Goal: Contribute content: Add original content to the website for others to see

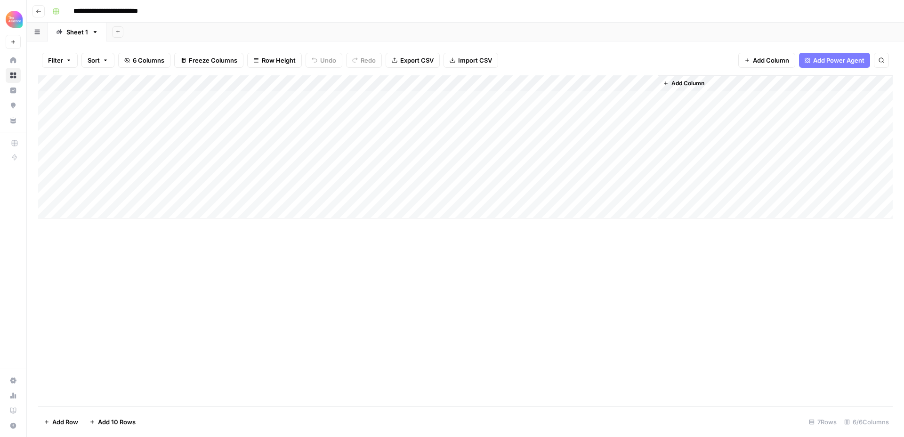
click at [123, 115] on div "Add Column" at bounding box center [465, 146] width 855 height 143
click at [426, 115] on div "Add Column" at bounding box center [465, 146] width 855 height 143
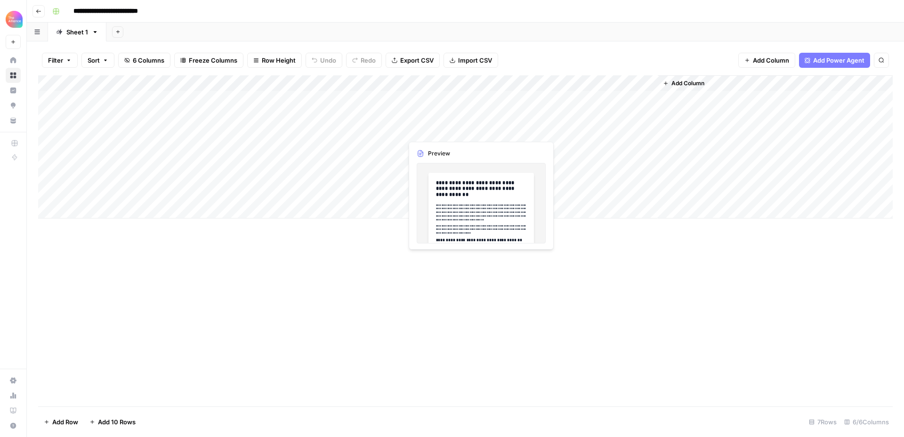
click at [454, 114] on div "Add Column" at bounding box center [465, 146] width 855 height 143
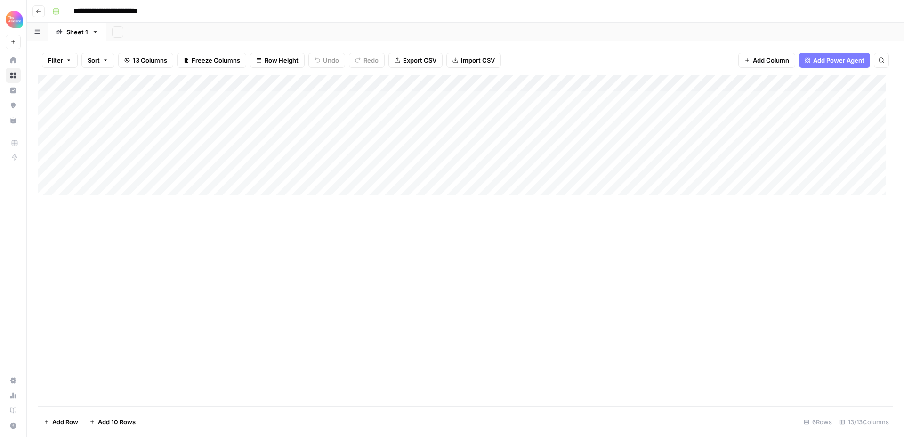
scroll to position [7, 0]
click at [99, 185] on div "Add Column" at bounding box center [465, 138] width 855 height 127
type textarea "******"
click at [193, 240] on div "Add Column" at bounding box center [465, 240] width 855 height 331
click at [155, 141] on div "Add Column" at bounding box center [465, 146] width 855 height 143
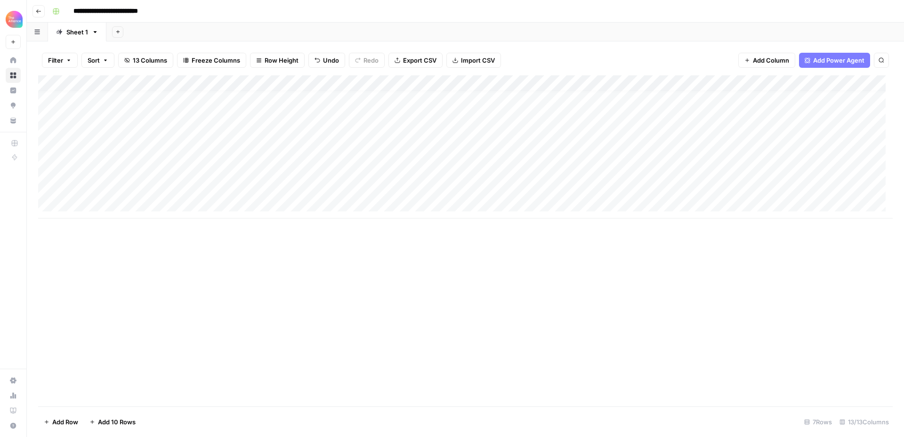
click at [235, 264] on div "Add Column" at bounding box center [465, 240] width 855 height 331
click at [97, 190] on div "Add Column" at bounding box center [465, 146] width 855 height 143
type textarea "**********"
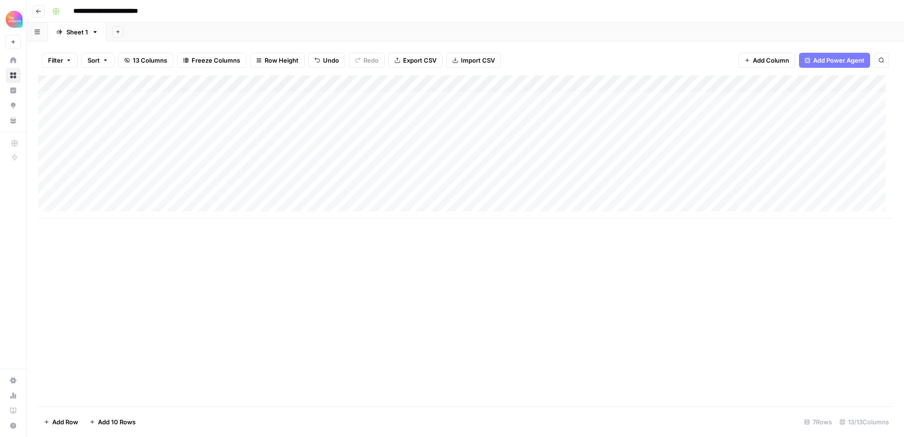
click at [276, 187] on div "Add Column" at bounding box center [465, 146] width 855 height 143
click at [276, 171] on div "Add Column" at bounding box center [465, 146] width 855 height 143
click at [277, 188] on div "Add Column" at bounding box center [465, 146] width 855 height 143
click at [277, 167] on div "Add Column" at bounding box center [465, 146] width 855 height 143
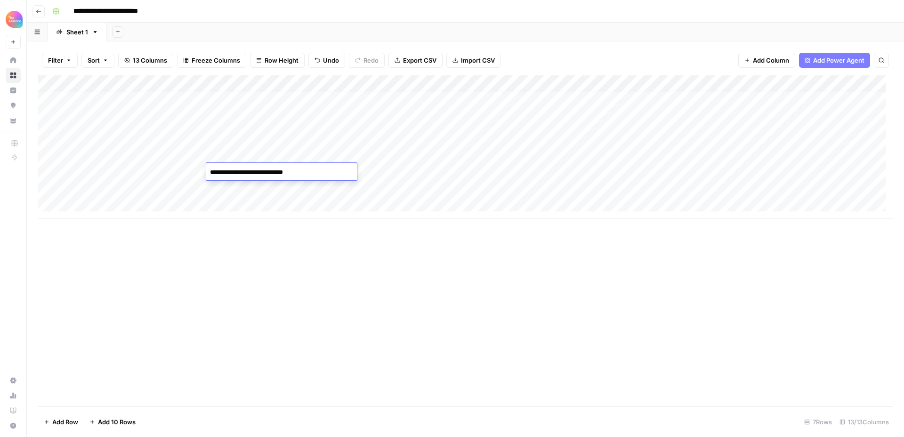
click at [285, 187] on div "Add Column" at bounding box center [465, 146] width 855 height 143
type textarea "**********"
click at [394, 192] on div "Add Column" at bounding box center [465, 146] width 855 height 143
click at [399, 189] on div "Add Column" at bounding box center [465, 146] width 855 height 143
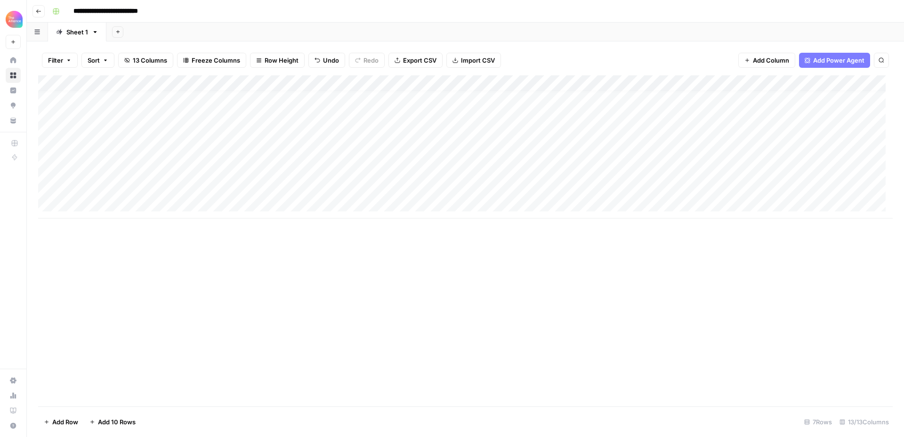
click at [518, 138] on div "Add Column" at bounding box center [465, 146] width 855 height 143
click at [510, 143] on div "Add Column" at bounding box center [465, 146] width 855 height 143
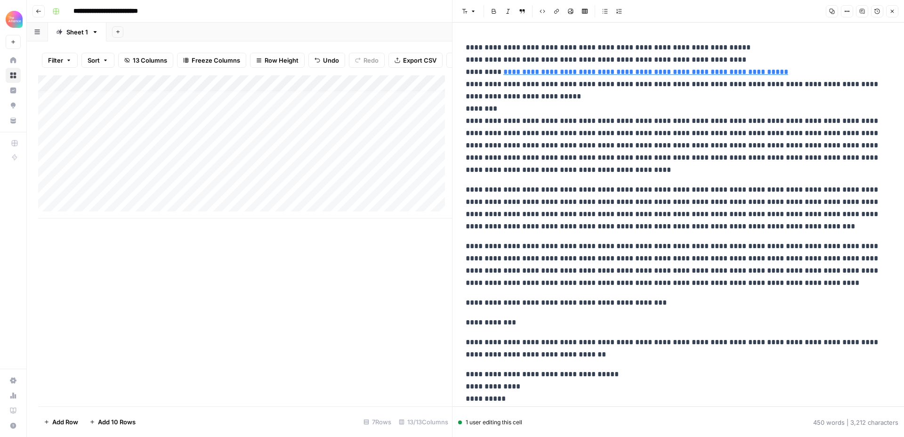
click at [896, 13] on button "Close" at bounding box center [893, 11] width 12 height 12
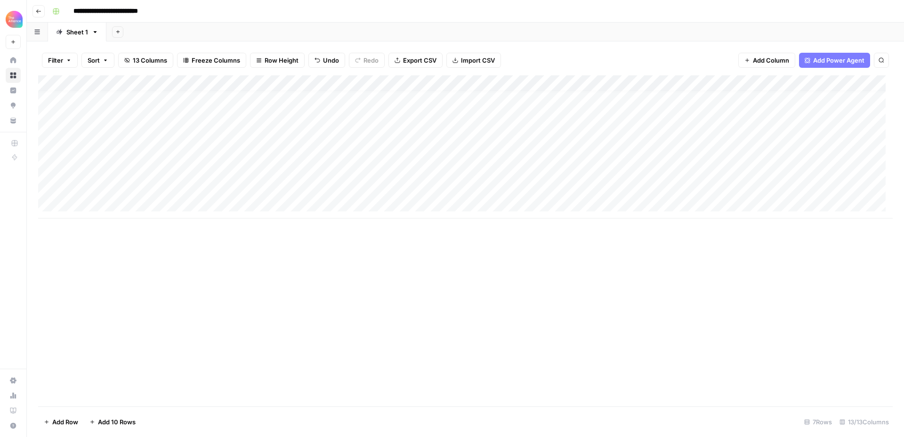
click at [769, 138] on div "Add Column" at bounding box center [465, 146] width 855 height 143
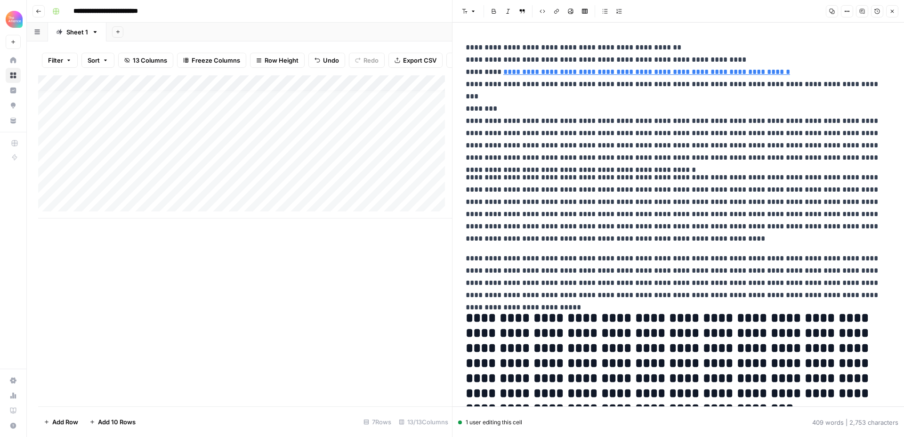
click at [895, 11] on button "Close" at bounding box center [893, 11] width 12 height 12
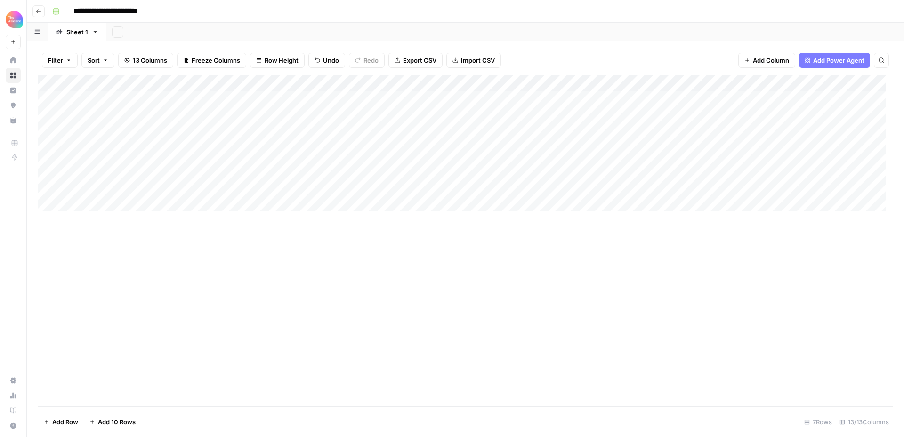
click at [844, 114] on div "Add Column" at bounding box center [465, 146] width 855 height 143
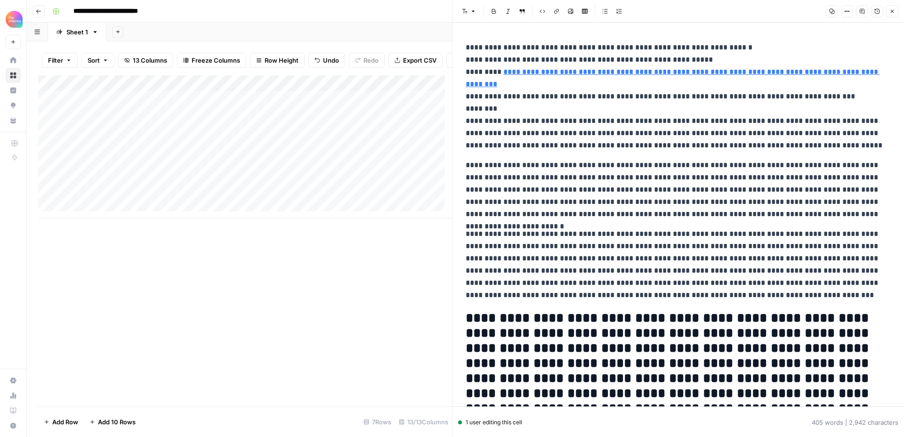
click at [893, 12] on icon "button" at bounding box center [893, 11] width 6 height 6
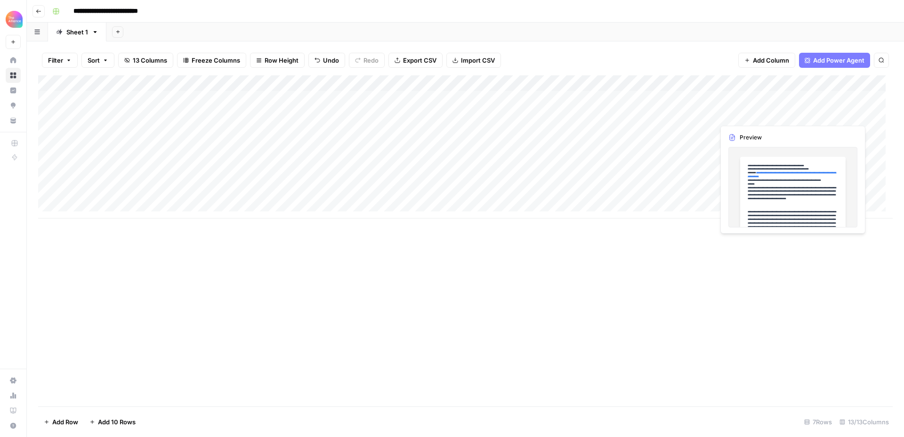
click at [747, 110] on div "Add Column" at bounding box center [465, 146] width 855 height 143
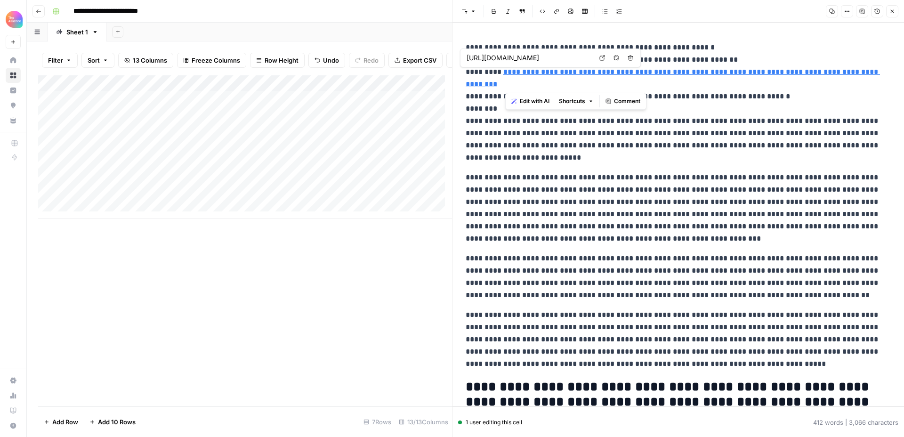
drag, startPoint x: 639, startPoint y: 81, endPoint x: 642, endPoint y: 71, distance: 11.2
click at [642, 71] on p "**********" at bounding box center [675, 102] width 418 height 122
copy link "**********"
click at [890, 10] on icon "button" at bounding box center [893, 11] width 6 height 6
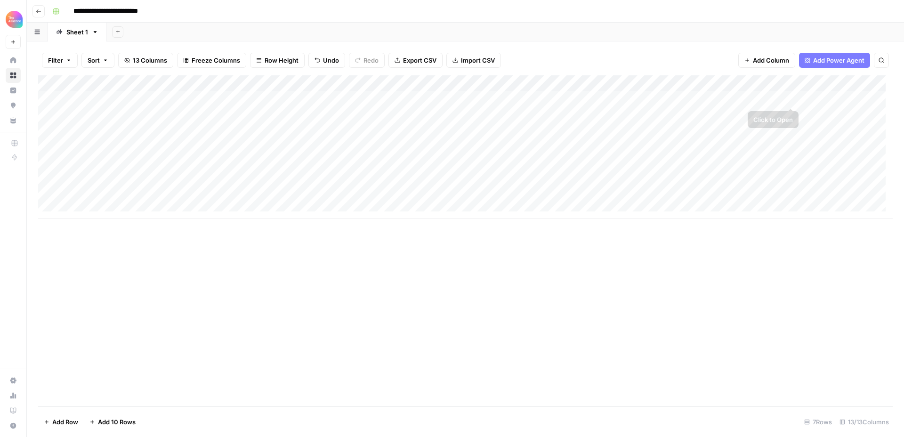
click at [764, 98] on div "Add Column" at bounding box center [465, 146] width 855 height 143
click at [689, 98] on div "Add Column" at bounding box center [465, 146] width 855 height 143
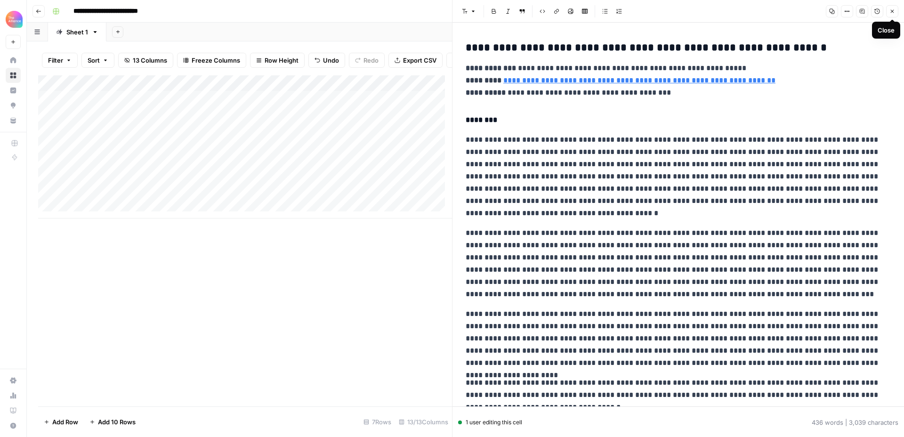
click at [740, 81] on link "**********" at bounding box center [640, 80] width 272 height 7
click at [573, 69] on input "[URL][DOMAIN_NAME]" at bounding box center [567, 66] width 125 height 9
click at [642, 67] on body "**********" at bounding box center [452, 218] width 904 height 437
click at [890, 11] on icon "button" at bounding box center [893, 11] width 6 height 6
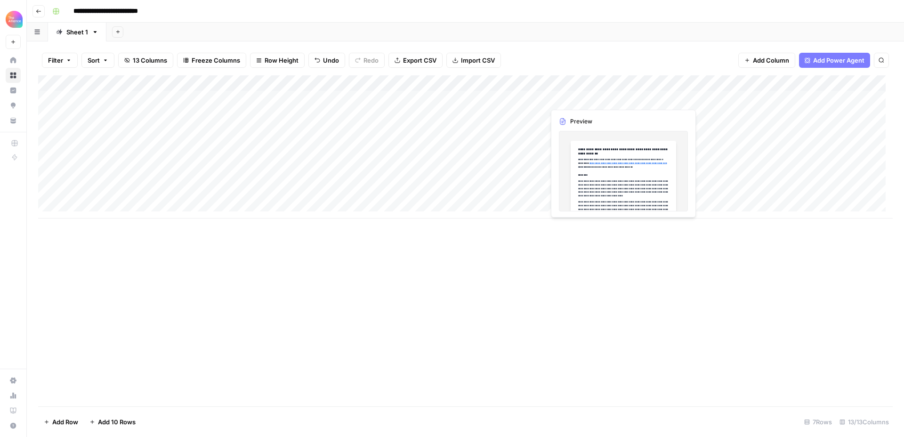
click at [572, 99] on div "Add Column" at bounding box center [465, 146] width 855 height 143
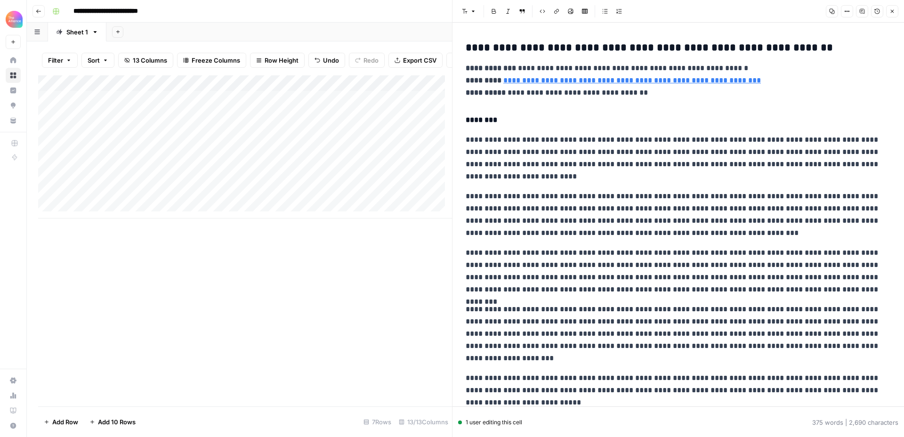
click at [891, 12] on icon "button" at bounding box center [893, 11] width 6 height 6
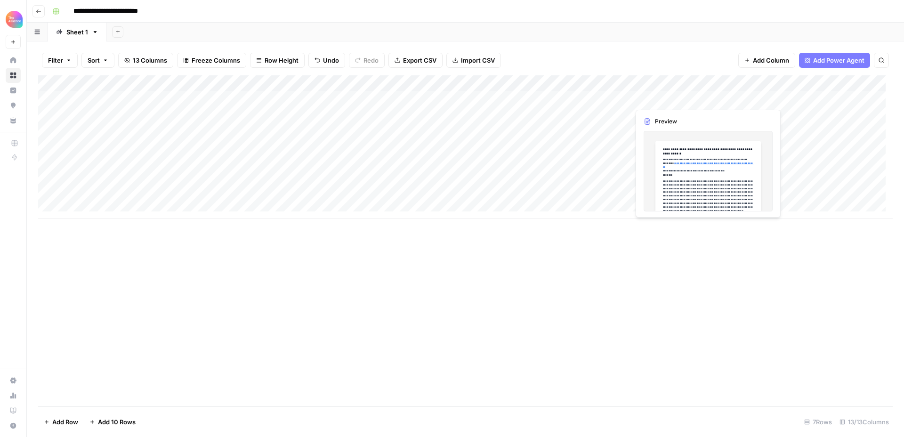
click at [667, 100] on div "Add Column" at bounding box center [465, 146] width 855 height 143
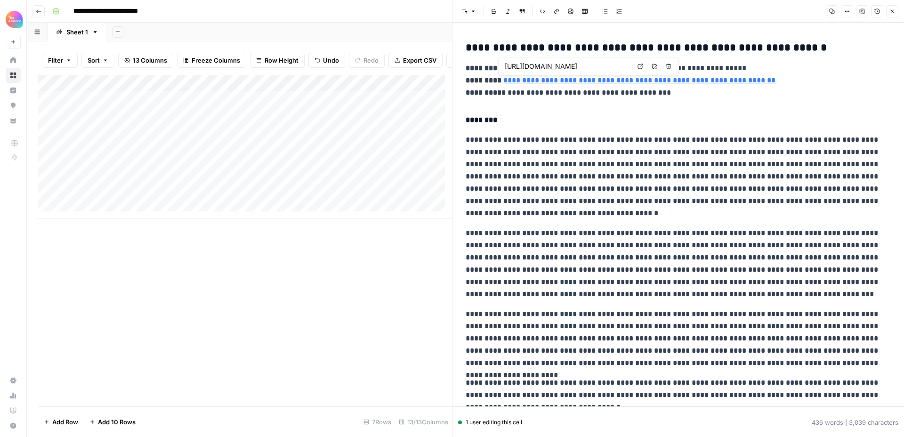
click at [639, 68] on icon at bounding box center [640, 66] width 5 height 5
click at [896, 11] on button "Close" at bounding box center [893, 11] width 12 height 12
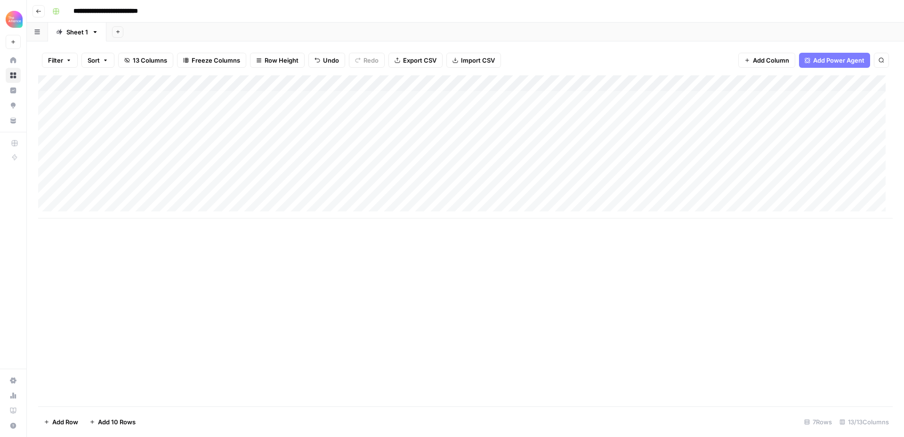
scroll to position [7, 0]
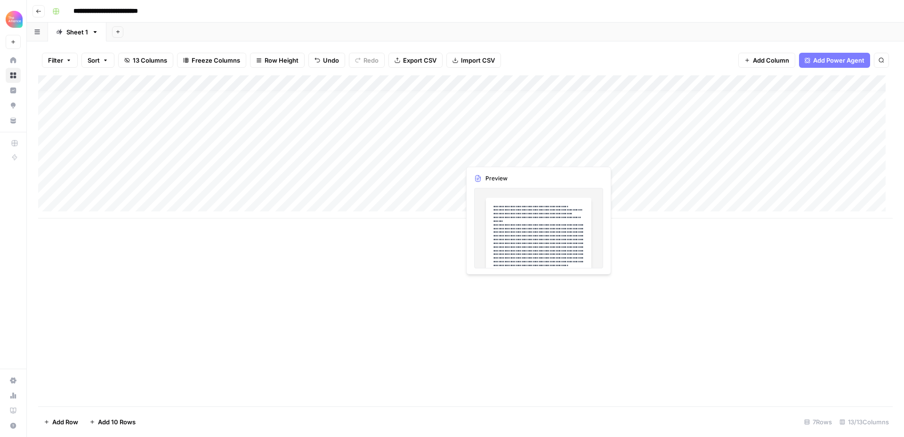
click at [506, 137] on div "Add Column" at bounding box center [465, 146] width 855 height 143
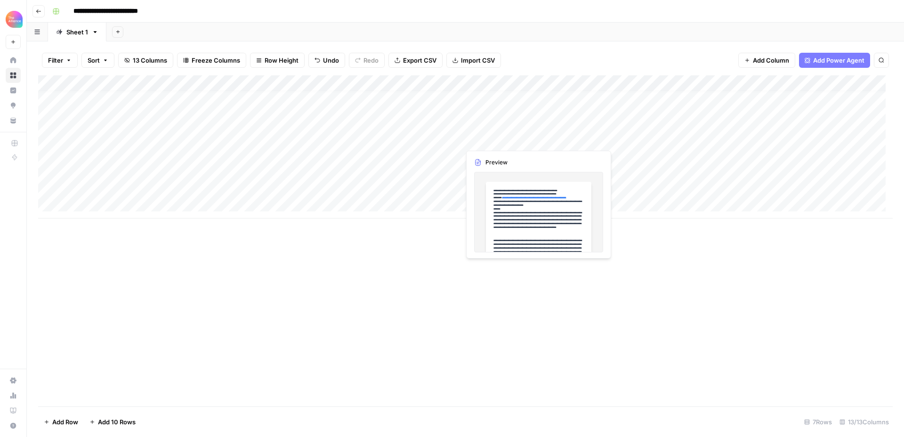
click at [505, 137] on div "Add Column" at bounding box center [465, 146] width 855 height 143
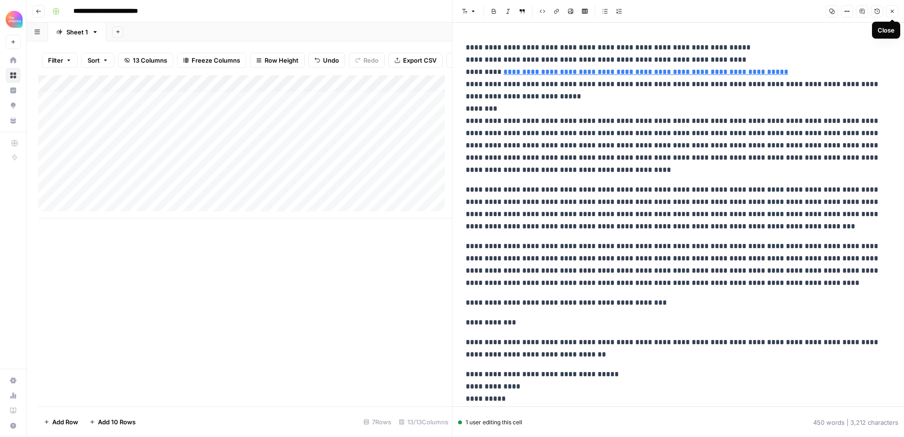
click at [895, 9] on icon "button" at bounding box center [893, 11] width 6 height 6
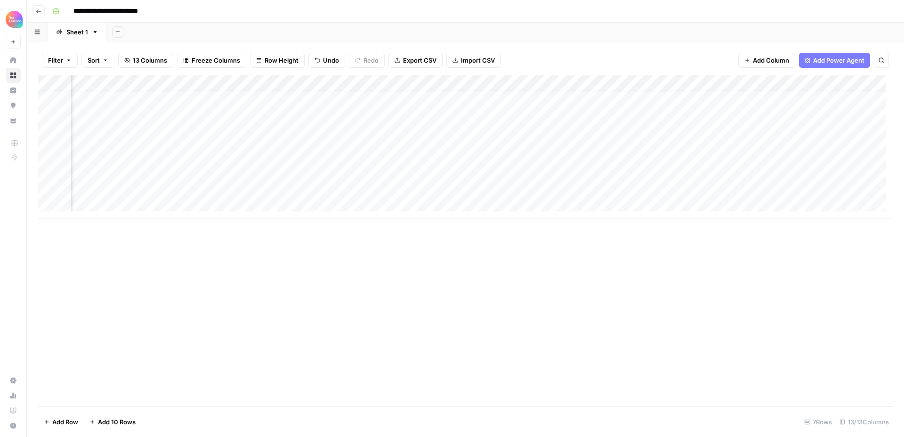
scroll to position [7, 291]
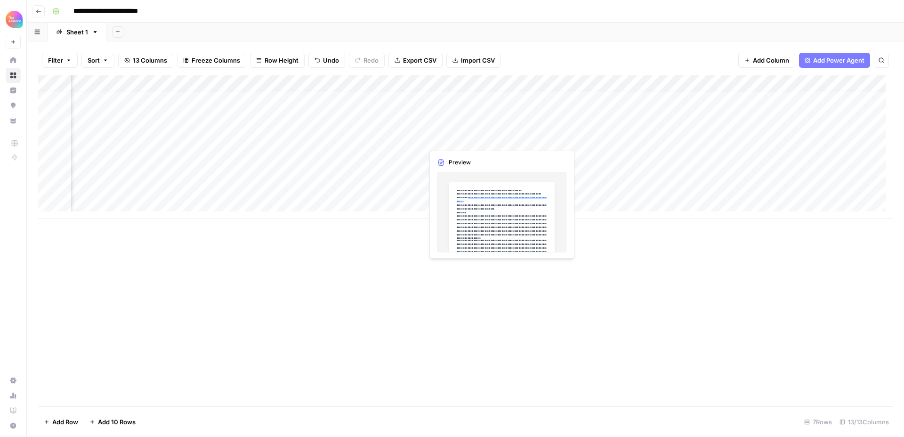
click at [481, 139] on div "Add Column" at bounding box center [465, 146] width 855 height 143
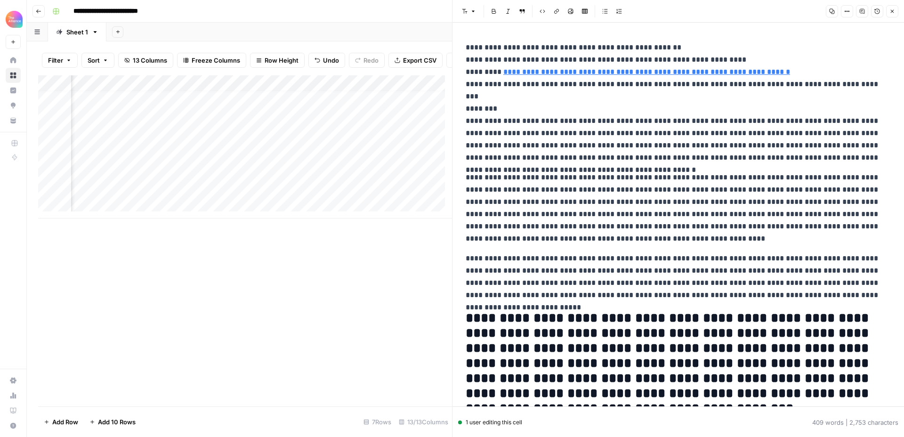
click at [895, 11] on button "Close" at bounding box center [893, 11] width 12 height 12
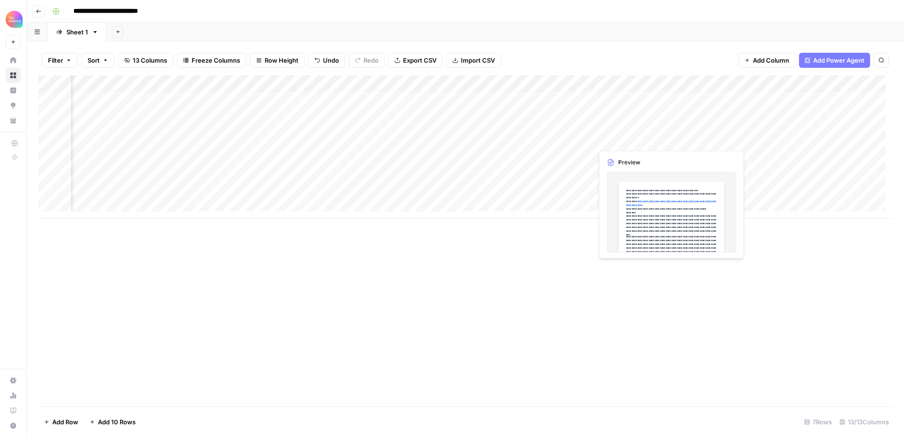
click at [616, 138] on div "Add Column" at bounding box center [465, 146] width 855 height 143
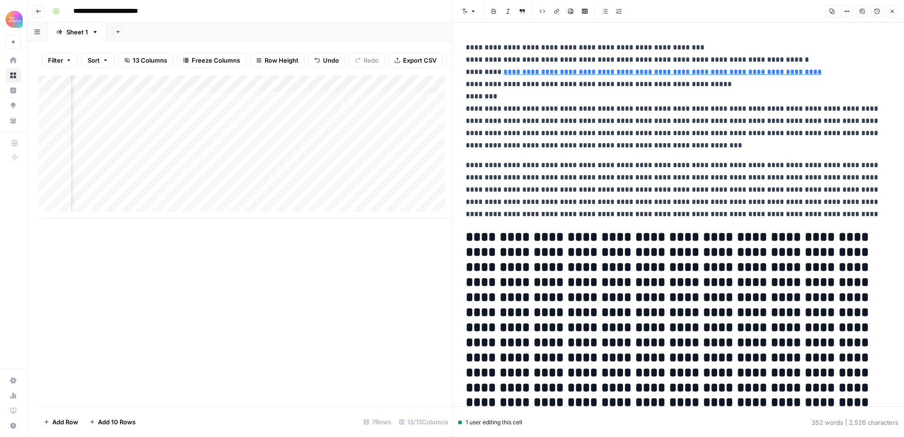
click at [892, 12] on icon "button" at bounding box center [893, 11] width 6 height 6
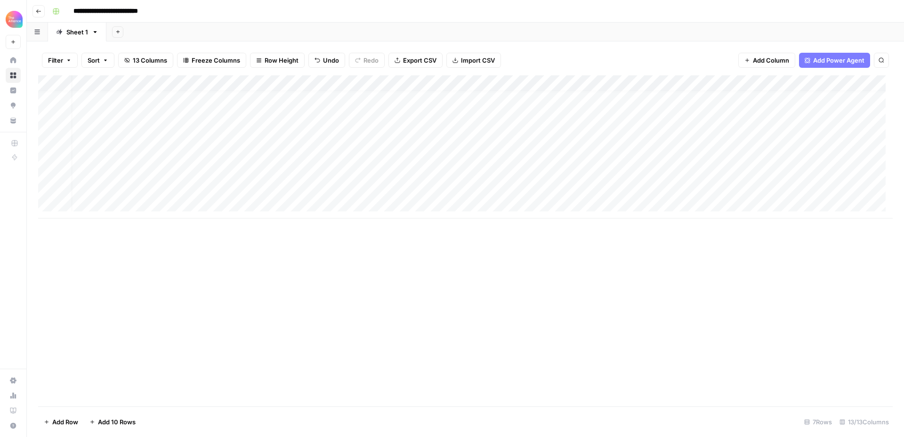
scroll to position [7, 0]
click at [266, 190] on div "Add Column" at bounding box center [465, 146] width 855 height 143
click at [140, 203] on div "Add Column" at bounding box center [465, 146] width 855 height 143
click at [107, 200] on div "Add Column" at bounding box center [465, 146] width 855 height 143
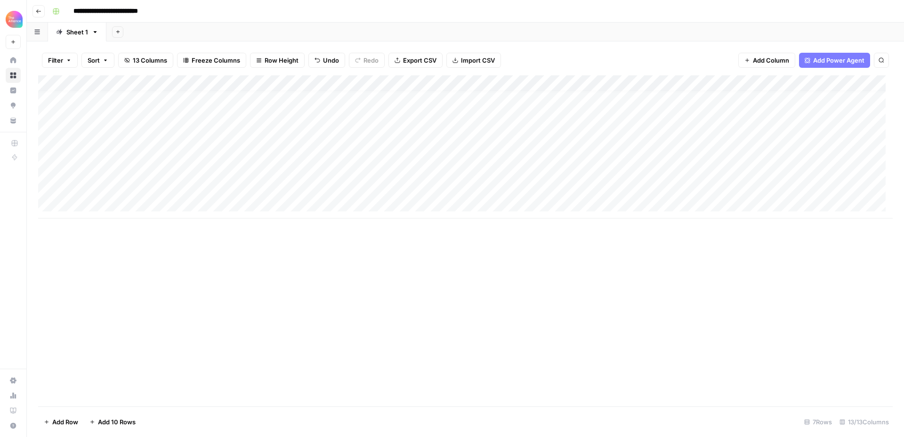
click at [92, 204] on div "Add Column" at bounding box center [465, 146] width 855 height 143
click at [180, 255] on div "Add Column" at bounding box center [465, 240] width 855 height 331
click at [121, 199] on div "Add Column" at bounding box center [465, 154] width 855 height 159
click at [121, 199] on textarea at bounding box center [146, 204] width 151 height 13
type textarea "**********"
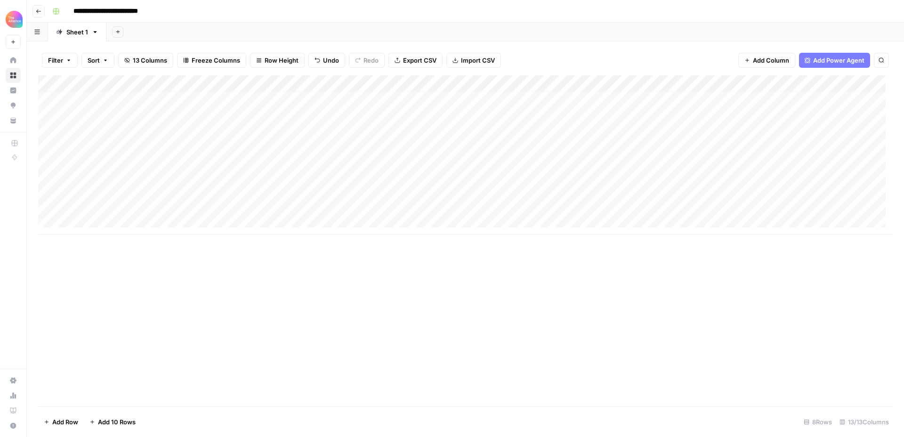
click at [269, 205] on div "Add Column" at bounding box center [465, 154] width 855 height 159
type textarea "**********"
drag, startPoint x: 327, startPoint y: 271, endPoint x: 337, endPoint y: 259, distance: 15.5
click at [327, 271] on div "Add Column" at bounding box center [465, 240] width 855 height 331
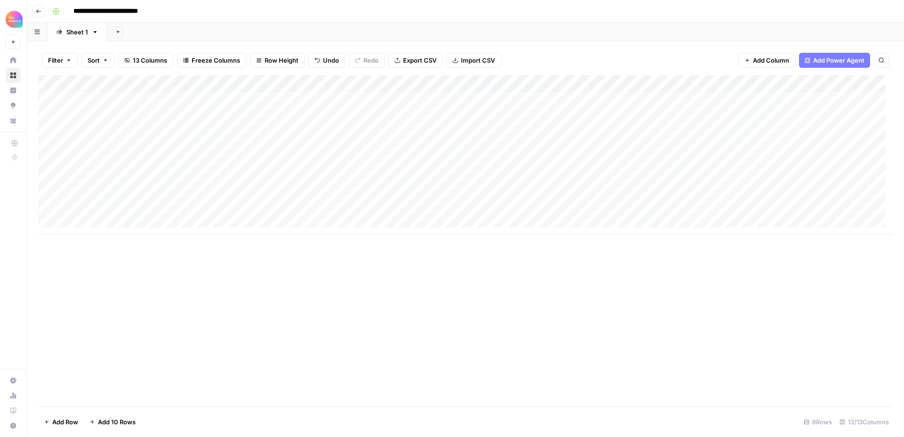
click at [404, 203] on div "Add Column" at bounding box center [465, 154] width 855 height 159
click at [478, 188] on div "Add Column" at bounding box center [465, 154] width 855 height 159
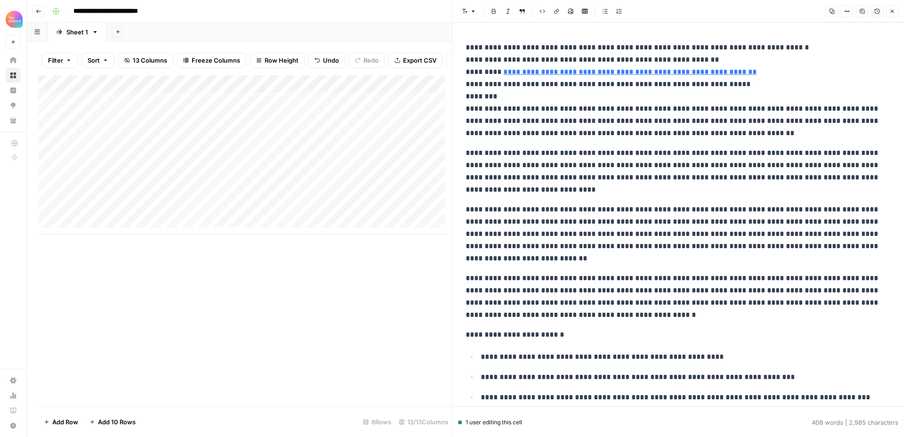
click at [895, 8] on icon "button" at bounding box center [893, 11] width 6 height 6
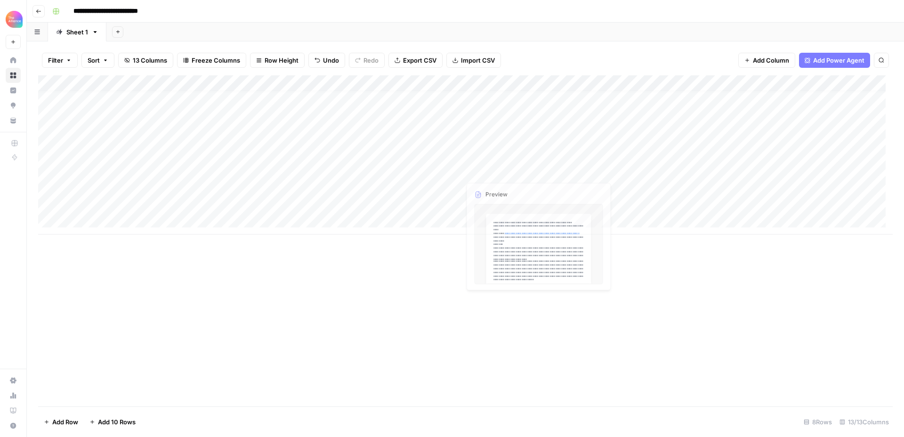
click at [506, 158] on div "Add Column" at bounding box center [465, 154] width 855 height 159
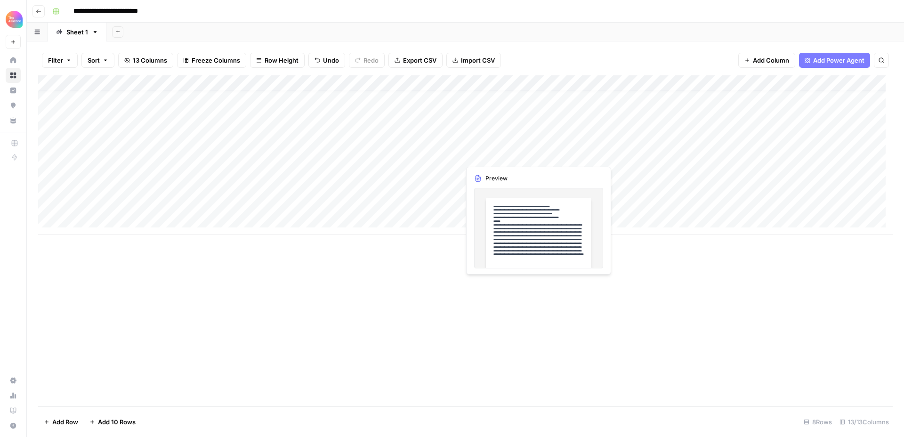
click at [506, 158] on div "Add Column" at bounding box center [465, 154] width 855 height 159
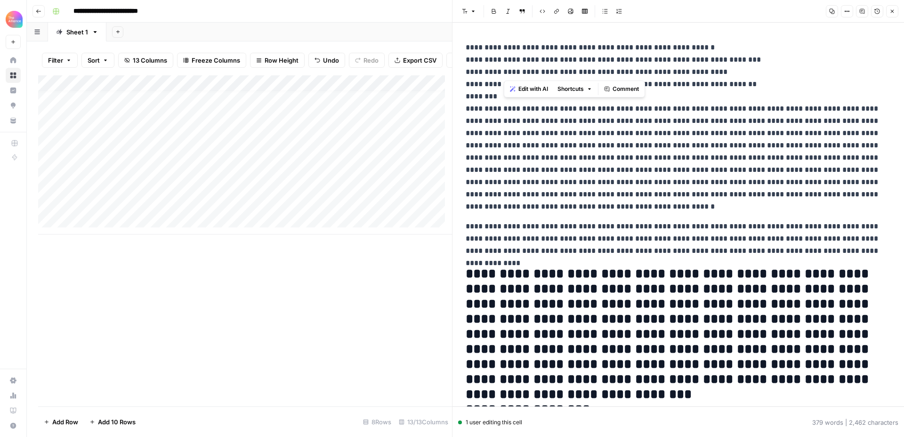
drag, startPoint x: 710, startPoint y: 73, endPoint x: 504, endPoint y: 73, distance: 205.4
click at [504, 73] on p "**********" at bounding box center [675, 126] width 418 height 171
copy p "**********"
click at [577, 111] on p "**********" at bounding box center [675, 126] width 418 height 171
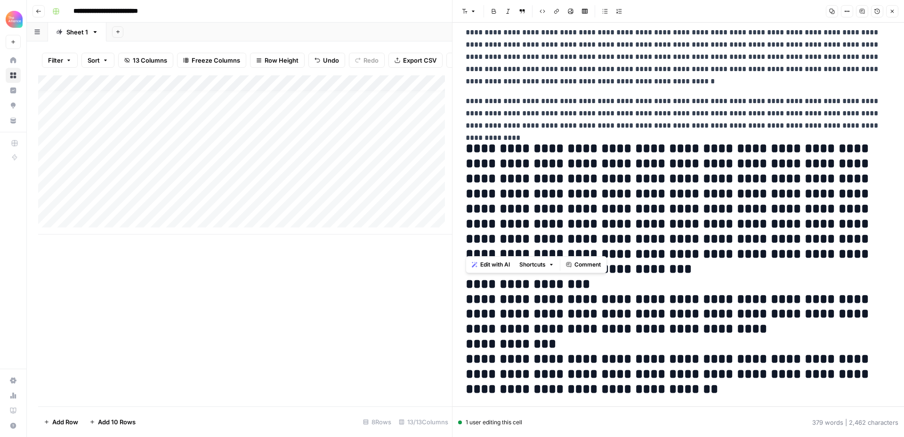
scroll to position [147, 0]
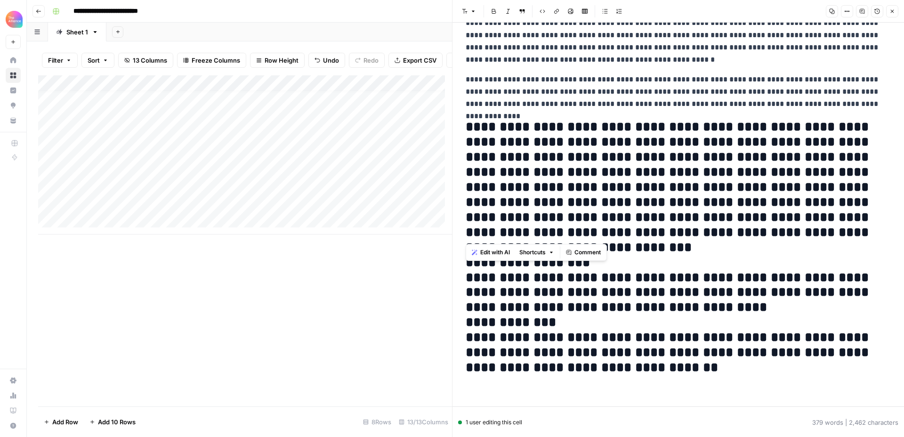
drag, startPoint x: 466, startPoint y: 108, endPoint x: 808, endPoint y: 233, distance: 364.0
click at [808, 233] on div "**********" at bounding box center [678, 134] width 437 height 486
copy div "**********"
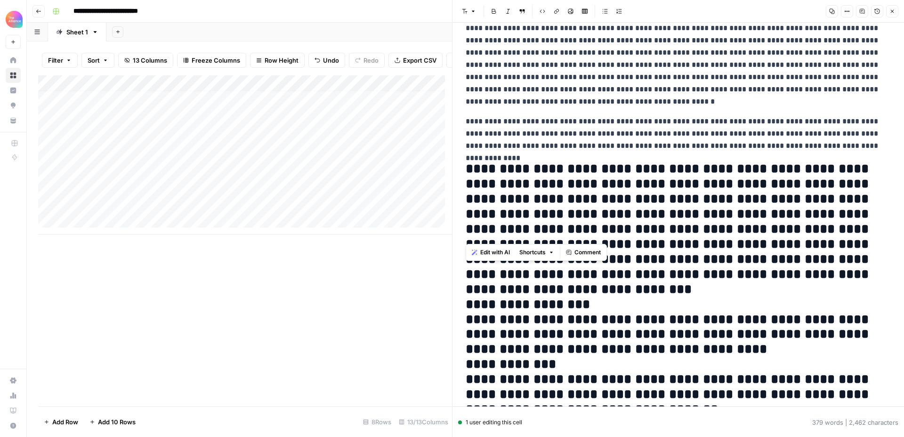
scroll to position [0, 0]
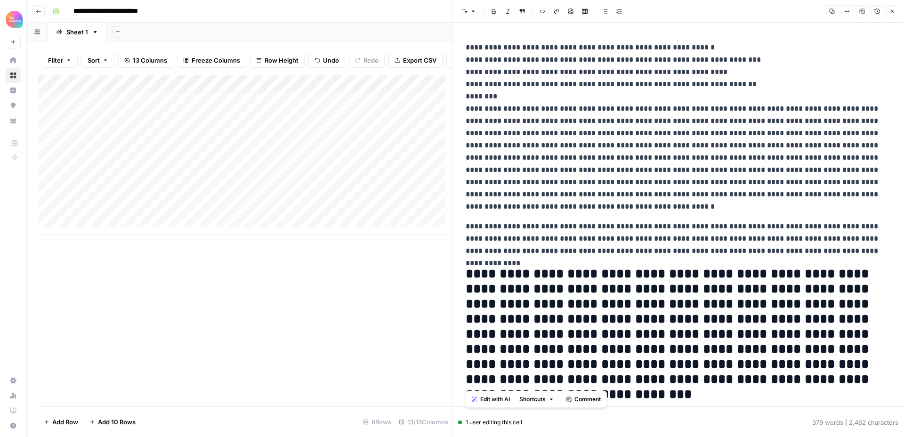
click at [895, 13] on icon "button" at bounding box center [893, 11] width 6 height 6
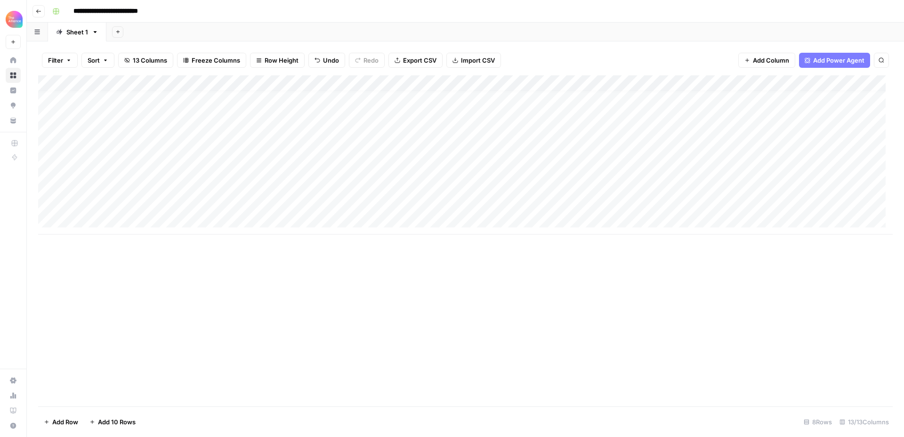
click at [581, 155] on div "Add Column" at bounding box center [465, 154] width 855 height 159
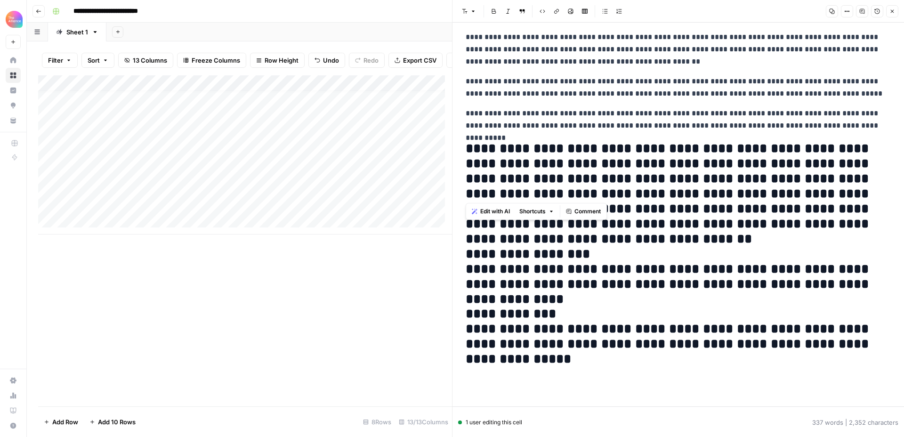
scroll to position [199, 0]
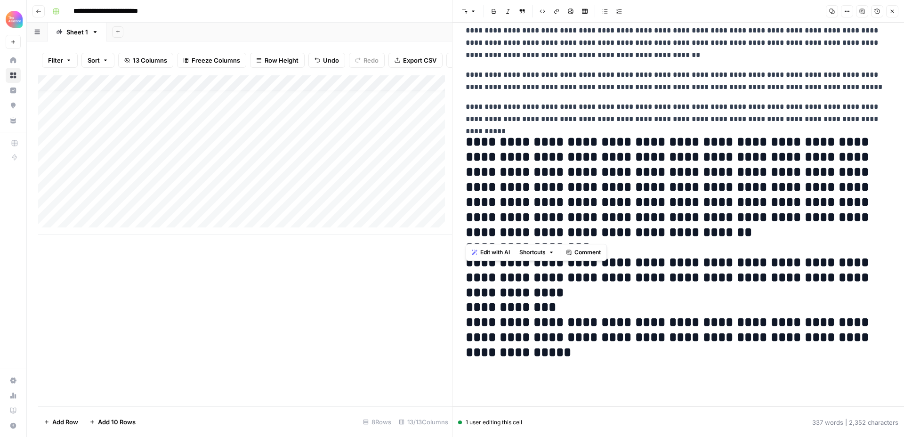
drag, startPoint x: 467, startPoint y: 107, endPoint x: 643, endPoint y: 228, distance: 213.8
click at [643, 228] on div "**********" at bounding box center [678, 107] width 437 height 537
copy div "**********"
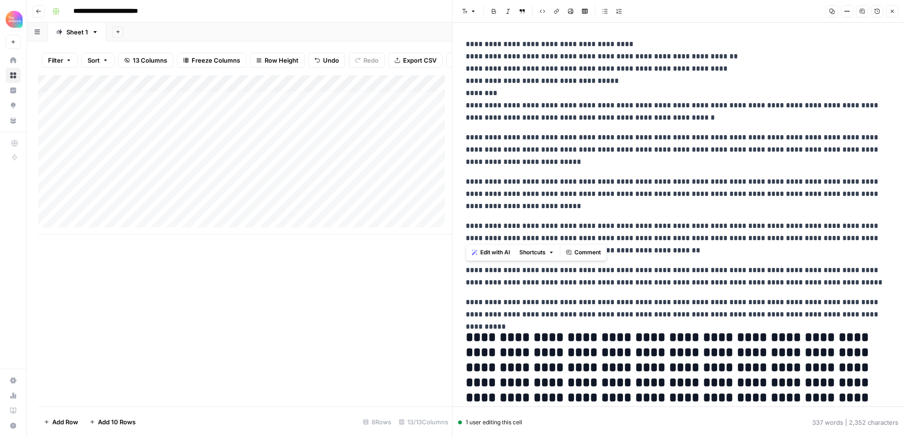
scroll to position [0, 0]
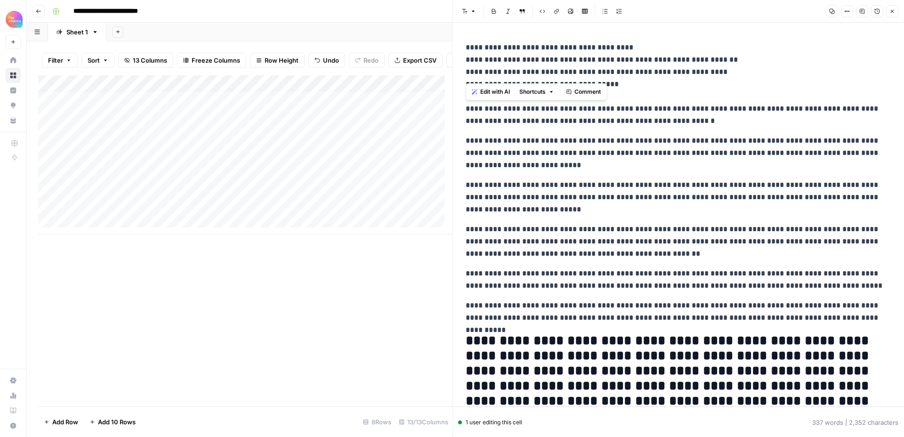
click at [894, 11] on icon "button" at bounding box center [893, 11] width 6 height 6
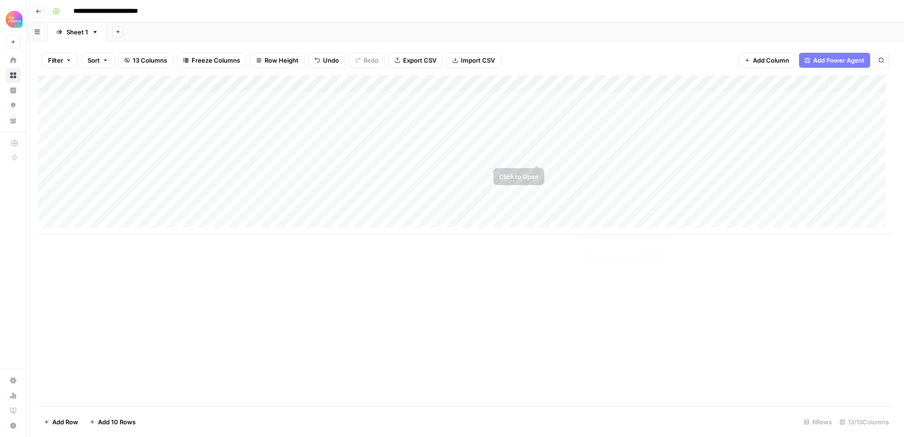
click at [652, 153] on div "Add Column" at bounding box center [465, 154] width 855 height 159
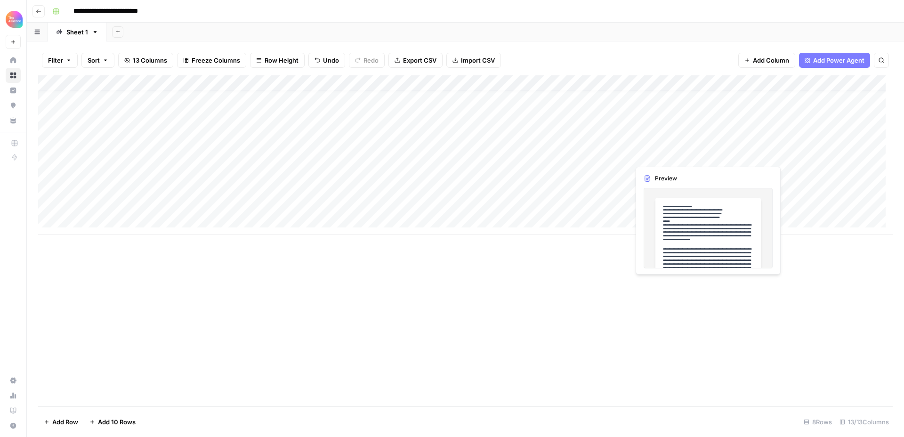
click at [652, 153] on div "Add Column" at bounding box center [465, 154] width 855 height 159
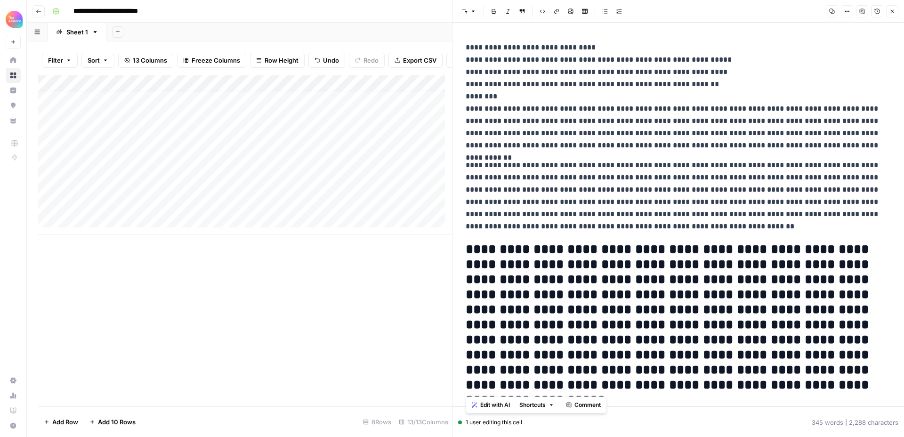
drag, startPoint x: 466, startPoint y: 108, endPoint x: 645, endPoint y: 387, distance: 331.8
click at [645, 387] on div "**********" at bounding box center [678, 276] width 437 height 476
copy div "**********"
click at [895, 14] on icon "button" at bounding box center [893, 11] width 6 height 6
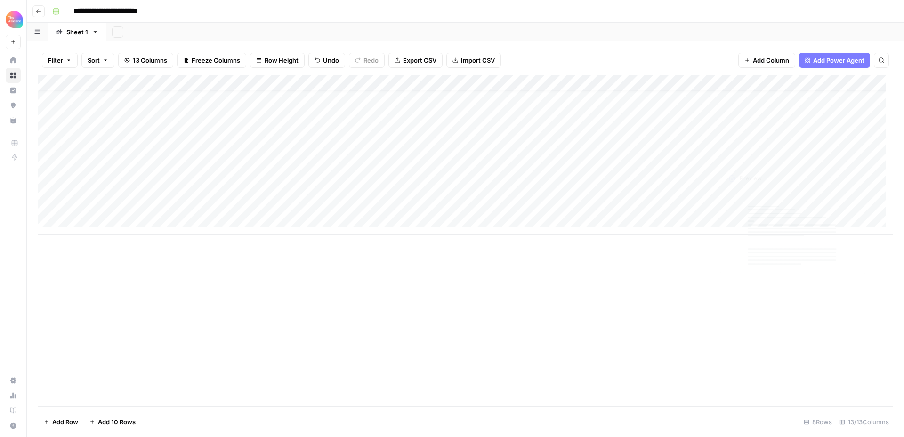
click at [732, 154] on div "Add Column" at bounding box center [465, 154] width 855 height 159
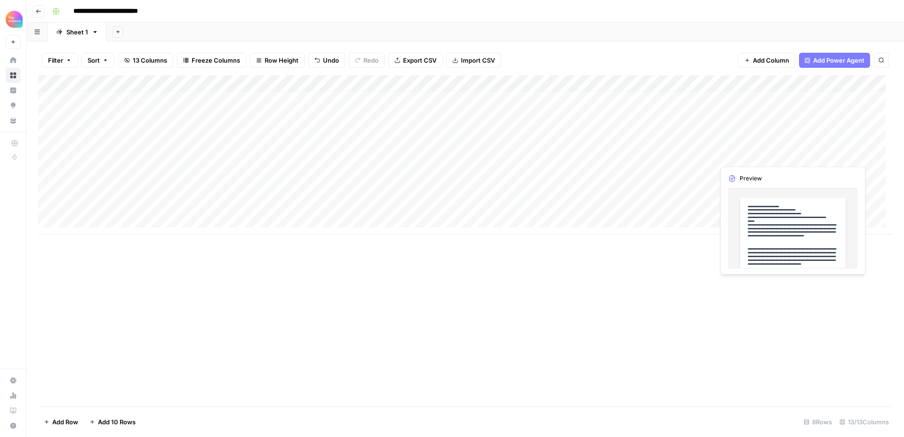
click at [732, 154] on div "Add Column" at bounding box center [465, 154] width 855 height 159
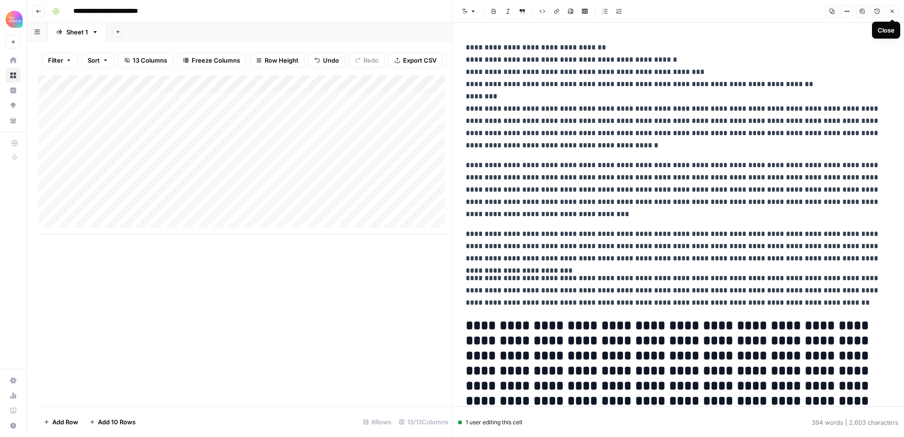
click at [894, 12] on icon "button" at bounding box center [893, 11] width 6 height 6
